Goal: Participate in discussion: Engage in conversation with other users on a specific topic

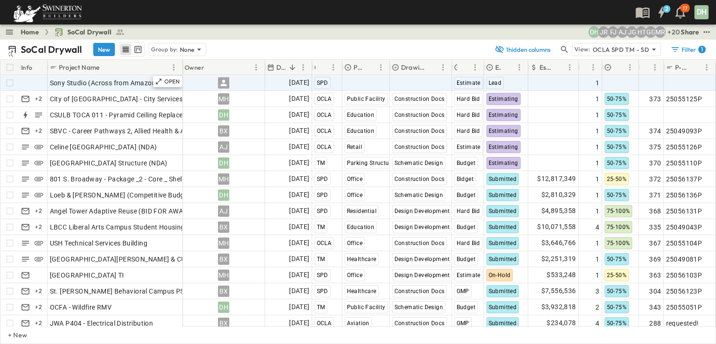
drag, startPoint x: 246, startPoint y: 66, endPoint x: 182, endPoint y: 75, distance: 64.6
click at [182, 75] on div "Info Project Name Owner Due Date Region Primary Market Drawing Status Estimate …" at bounding box center [357, 193] width 715 height 266
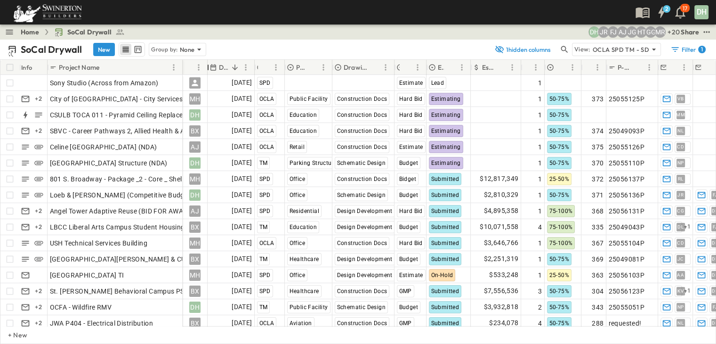
drag, startPoint x: 265, startPoint y: 66, endPoint x: 207, endPoint y: 72, distance: 57.7
click at [207, 72] on div "Owner" at bounding box center [207, 67] width 9 height 26
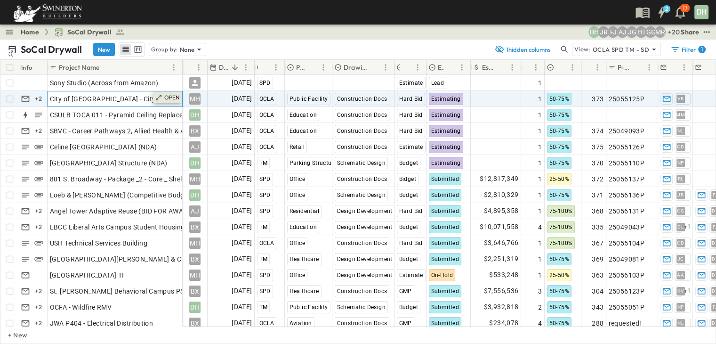
click at [167, 97] on p "OPEN" at bounding box center [172, 98] width 16 height 8
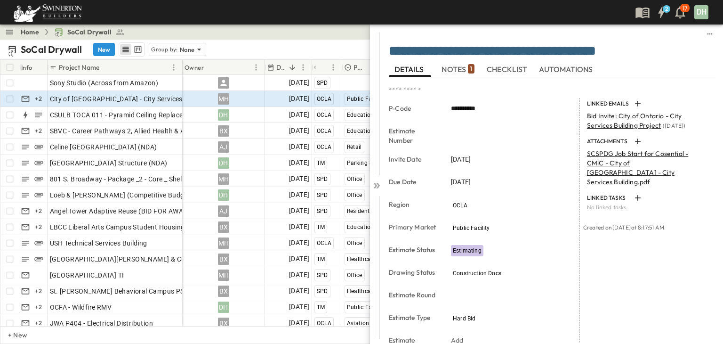
click at [459, 67] on span "NOTES 1" at bounding box center [458, 69] width 32 height 8
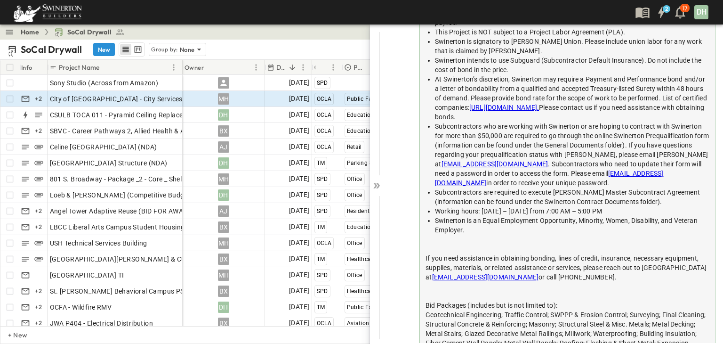
scroll to position [733, 0]
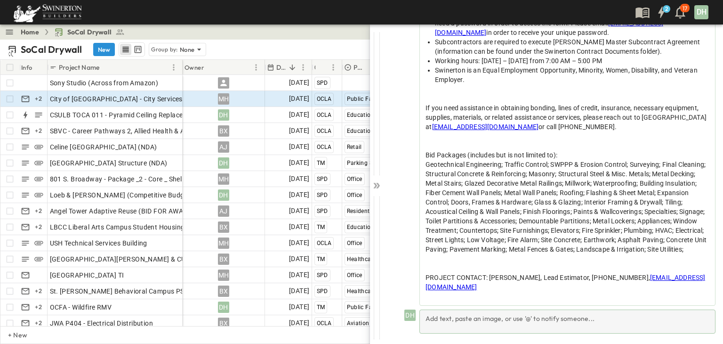
click at [431, 319] on div "Add text, paste an image, or use '@' to notify someone..." at bounding box center [567, 321] width 296 height 24
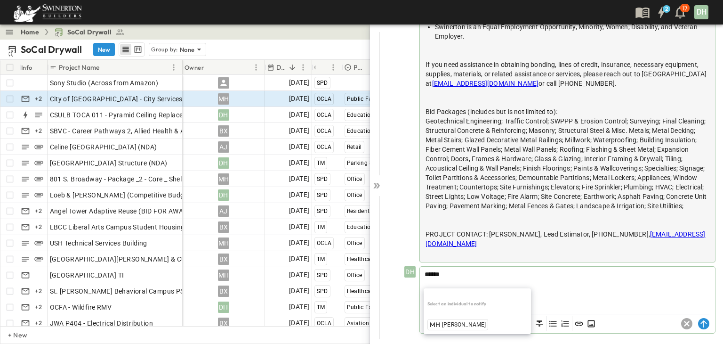
scroll to position [777, 0]
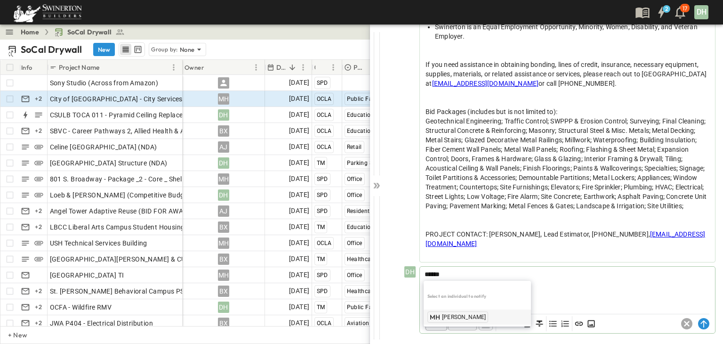
click at [452, 313] on span "[PERSON_NAME]" at bounding box center [464, 317] width 44 height 8
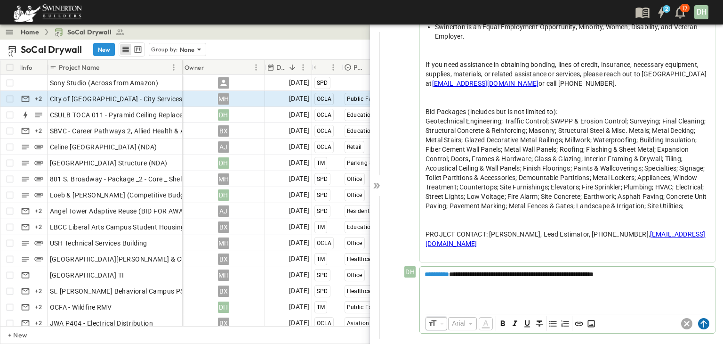
click at [698, 322] on icon at bounding box center [703, 323] width 11 height 11
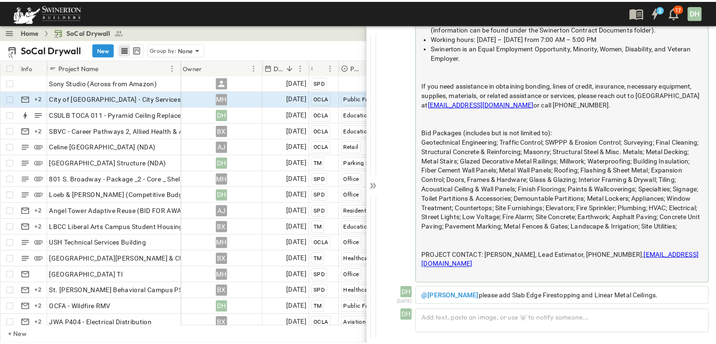
scroll to position [0, 0]
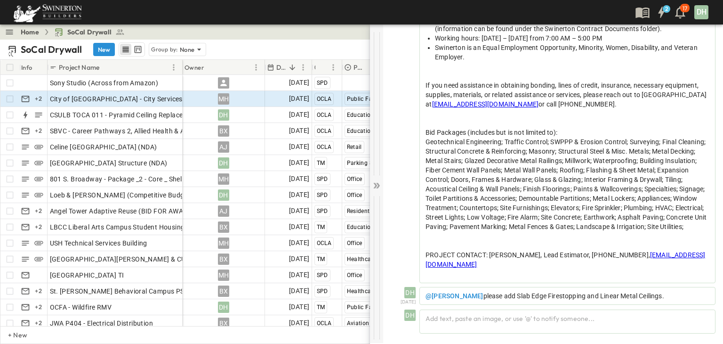
click at [379, 185] on icon at bounding box center [378, 186] width 4 height 6
